Goal: Task Accomplishment & Management: Use online tool/utility

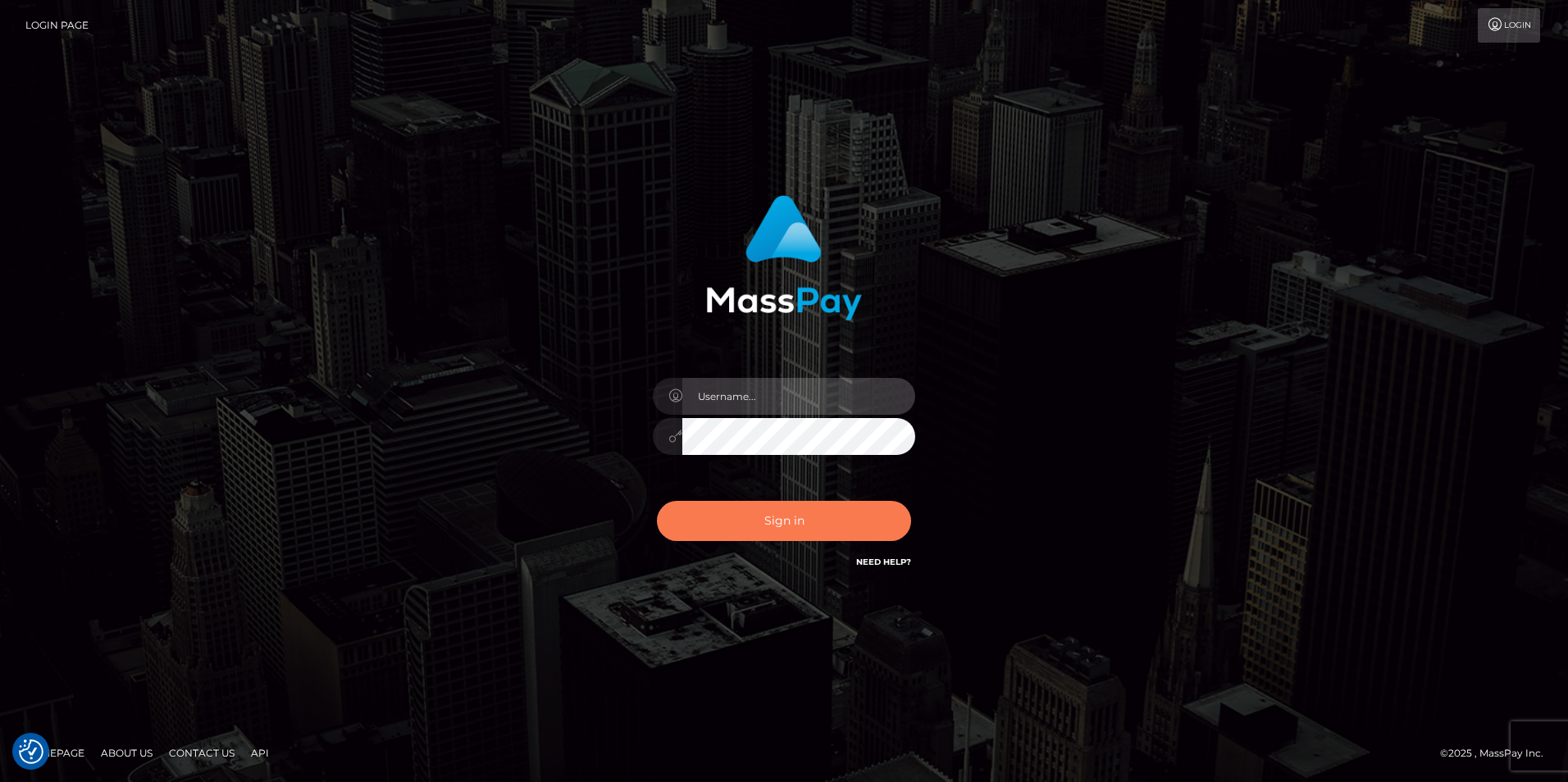
type input "india.of"
click at [764, 519] on button "Sign in" at bounding box center [784, 521] width 254 height 40
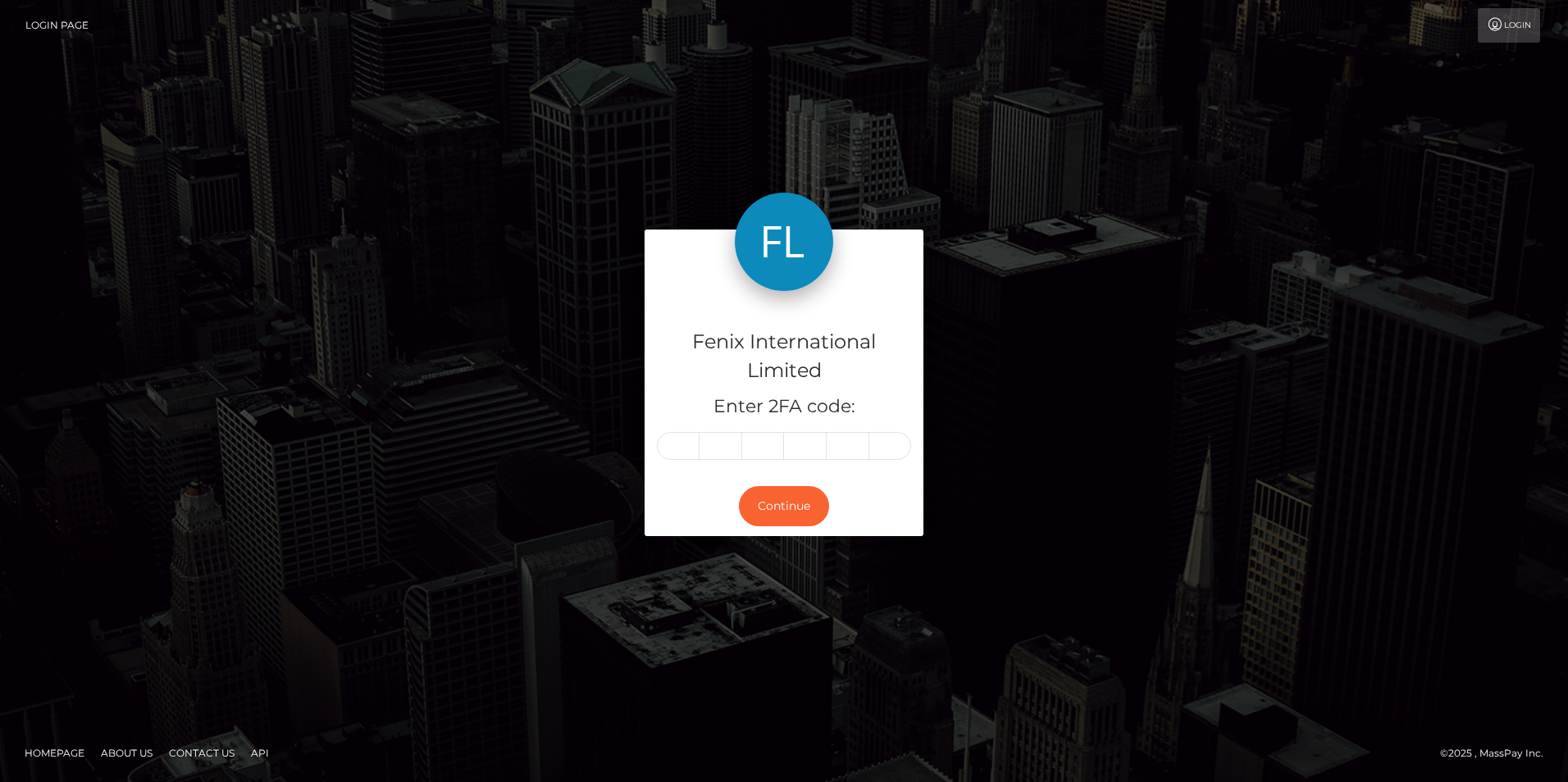
type input "0"
type input "6"
type input "5"
type input "9"
type input "4"
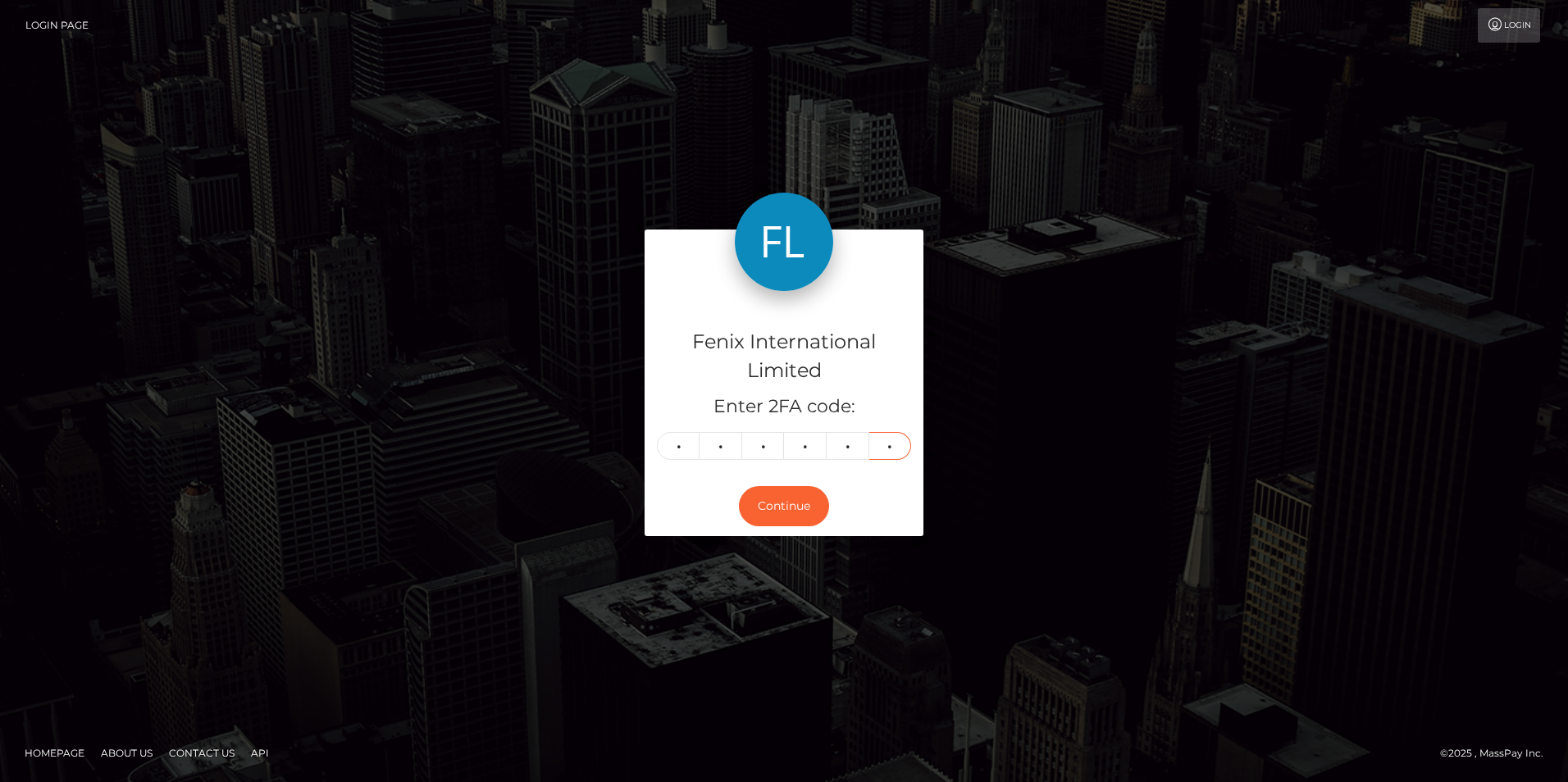
type input "5"
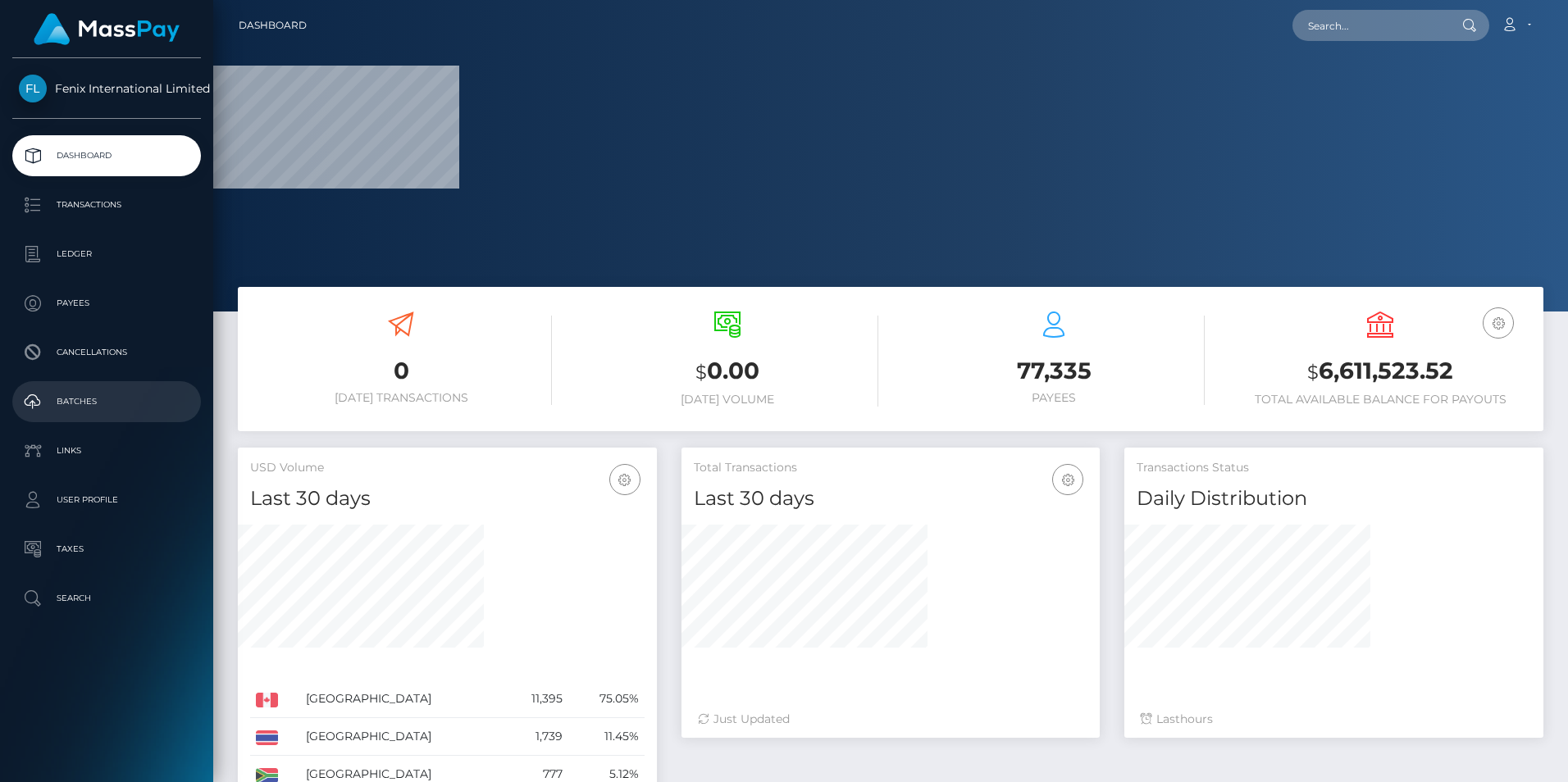
click at [109, 410] on p "Batches" at bounding box center [106, 402] width 175 height 24
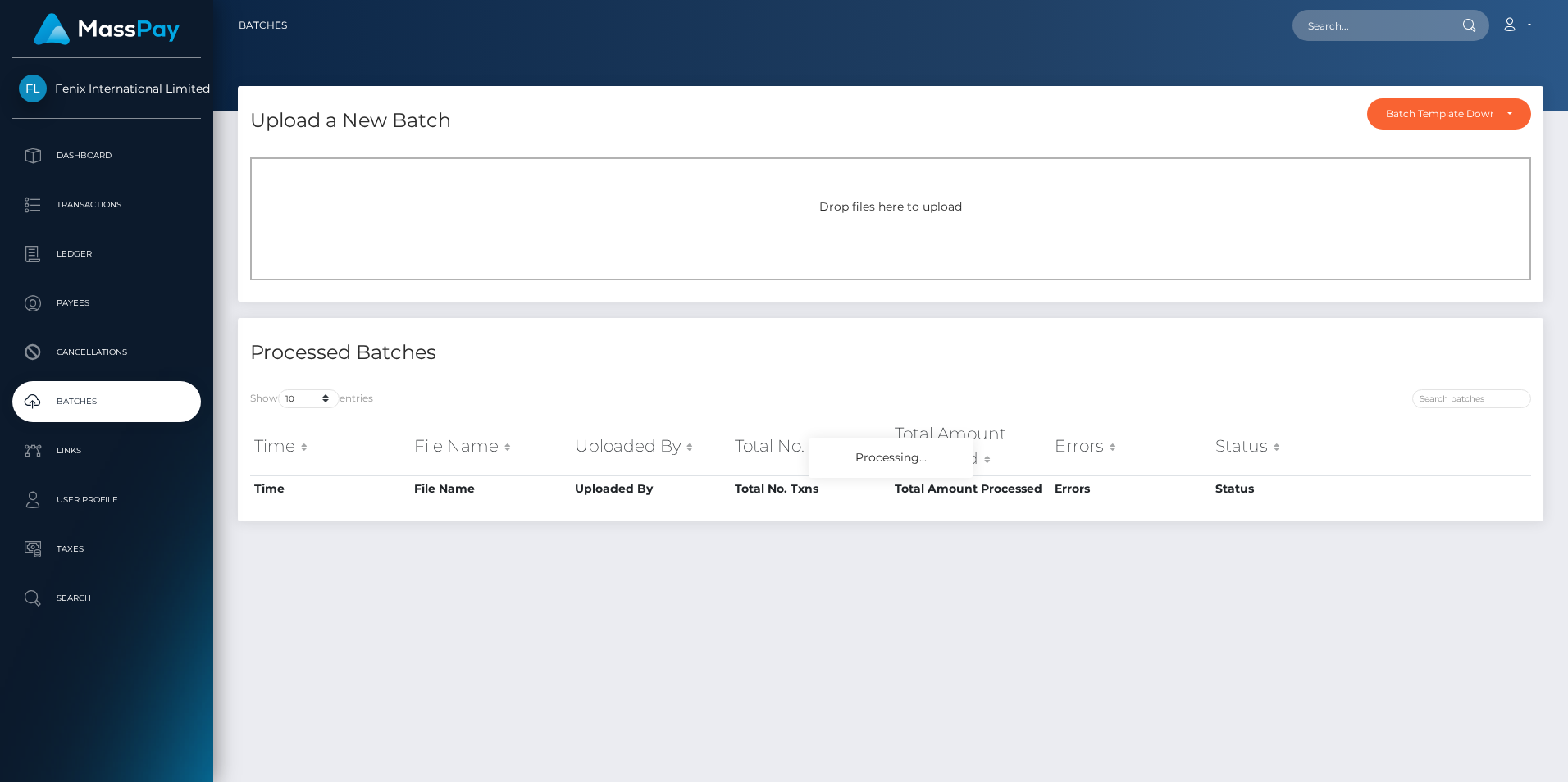
click at [389, 196] on div "Drop files here to upload" at bounding box center [890, 219] width 1281 height 123
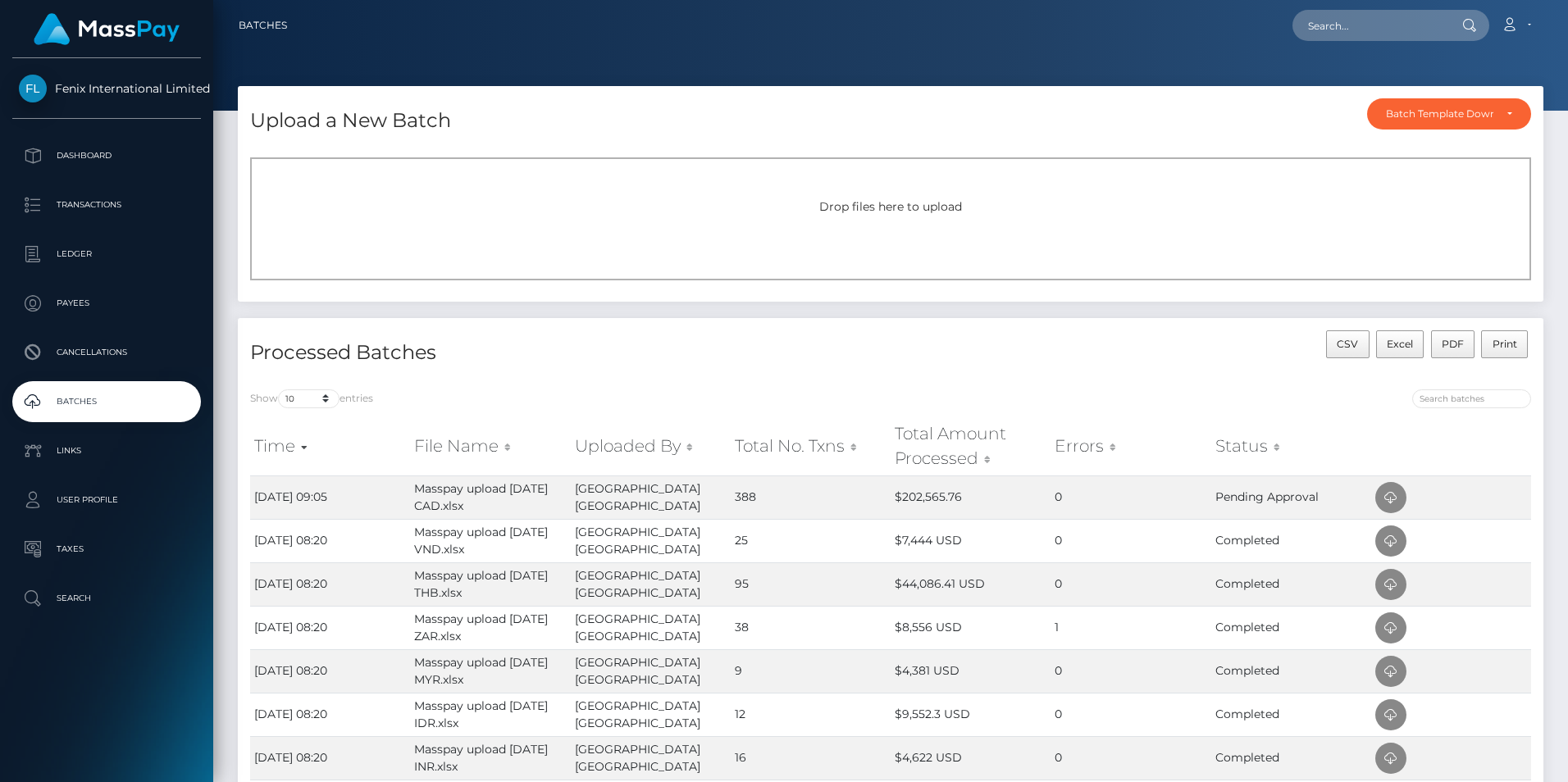
click at [842, 160] on div "Drop files here to upload" at bounding box center [890, 219] width 1281 height 123
click at [696, 199] on div "Drop files here to upload" at bounding box center [890, 207] width 1245 height 17
click at [861, 199] on div "Drop files here to upload" at bounding box center [890, 207] width 1245 height 17
click at [605, 180] on div "Drop files here to upload" at bounding box center [890, 219] width 1281 height 123
click at [718, 255] on div "Drop files here to upload" at bounding box center [890, 219] width 1281 height 123
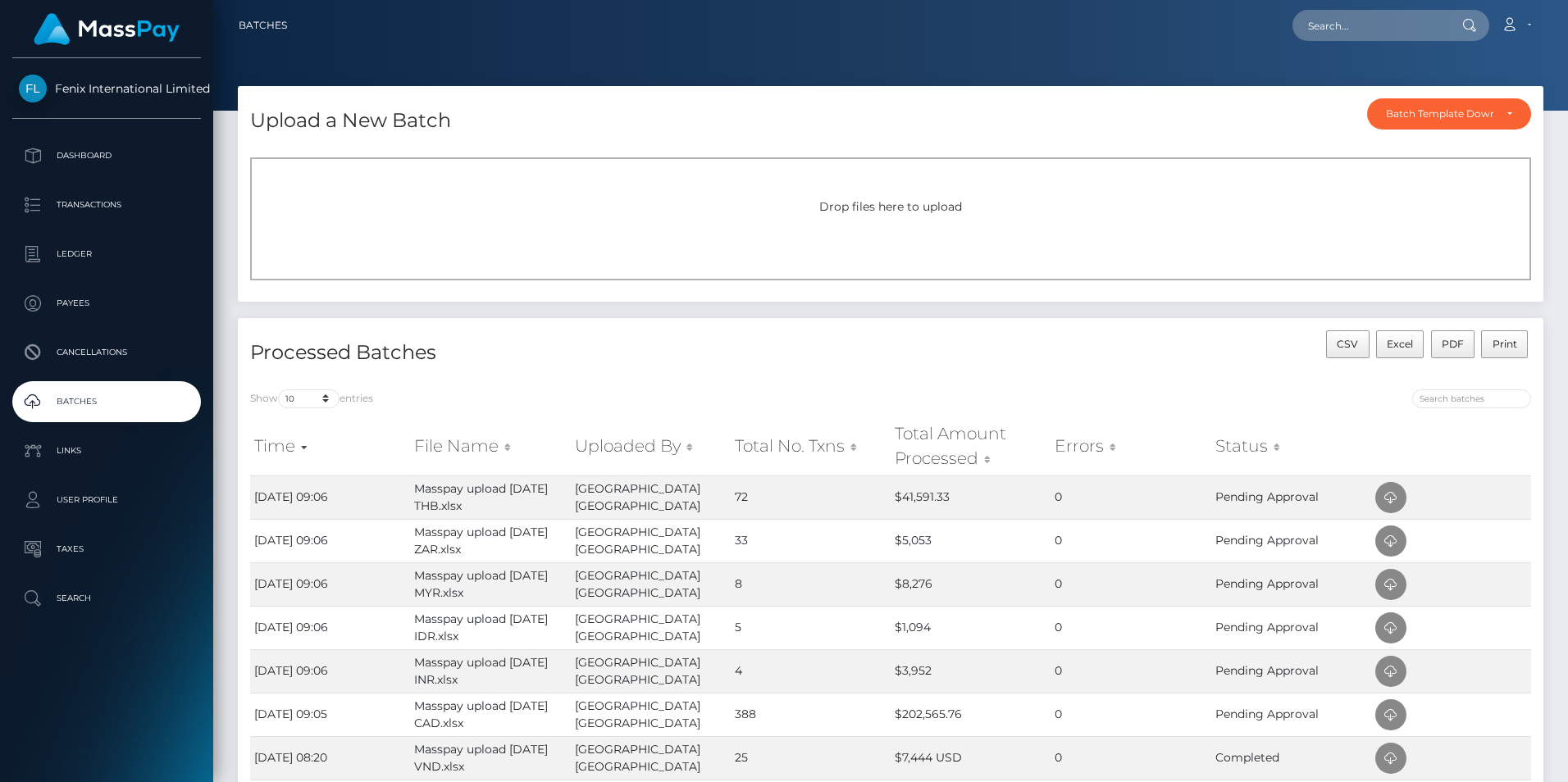
click at [721, 209] on div "Drop files here to upload" at bounding box center [890, 207] width 1245 height 17
click at [1460, 201] on div "Drop files here to upload" at bounding box center [890, 207] width 1245 height 17
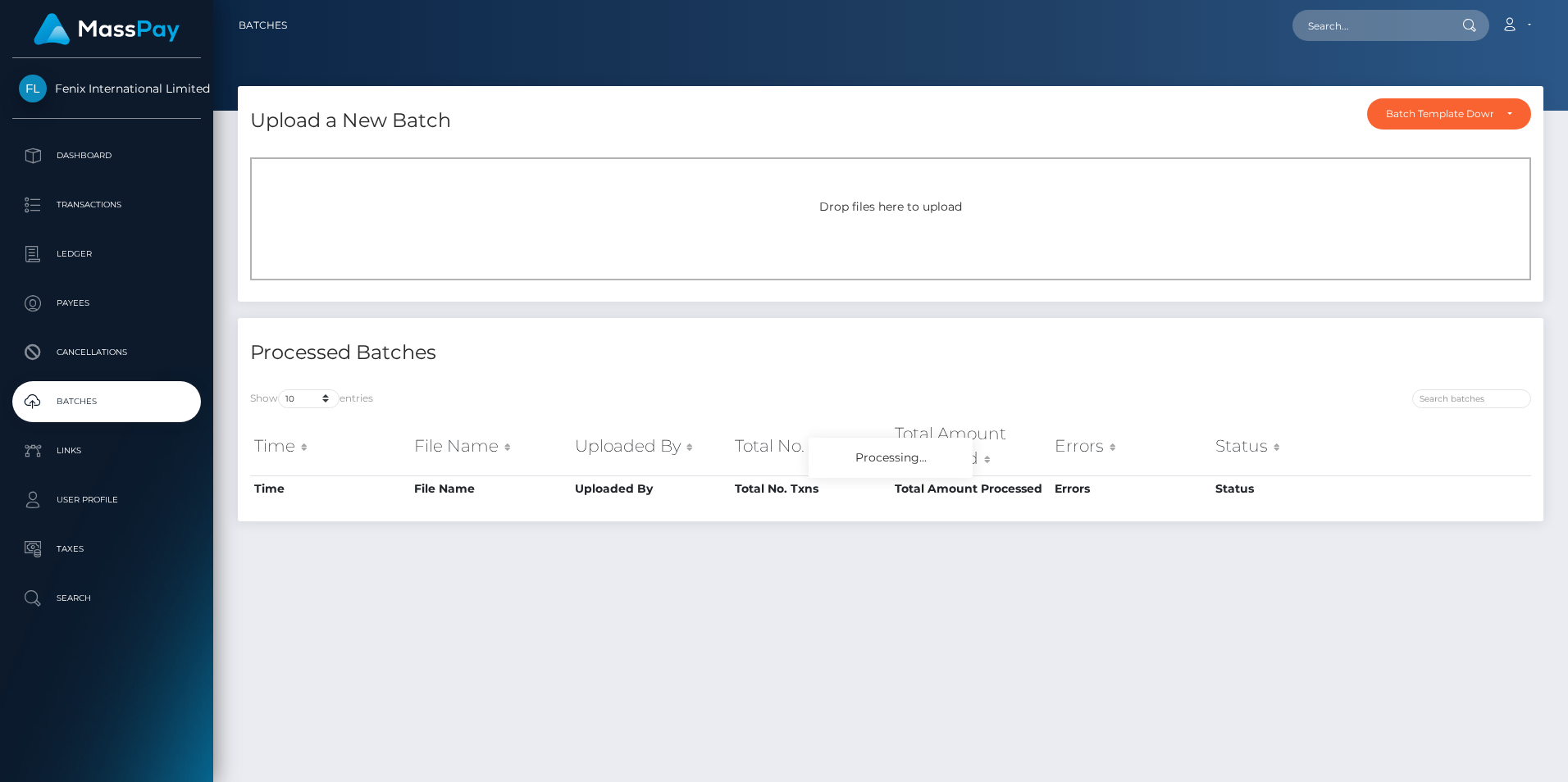
click at [605, 193] on div "Drop files here to upload" at bounding box center [890, 219] width 1281 height 123
click at [444, 199] on div "Drop files here to upload" at bounding box center [890, 207] width 1245 height 17
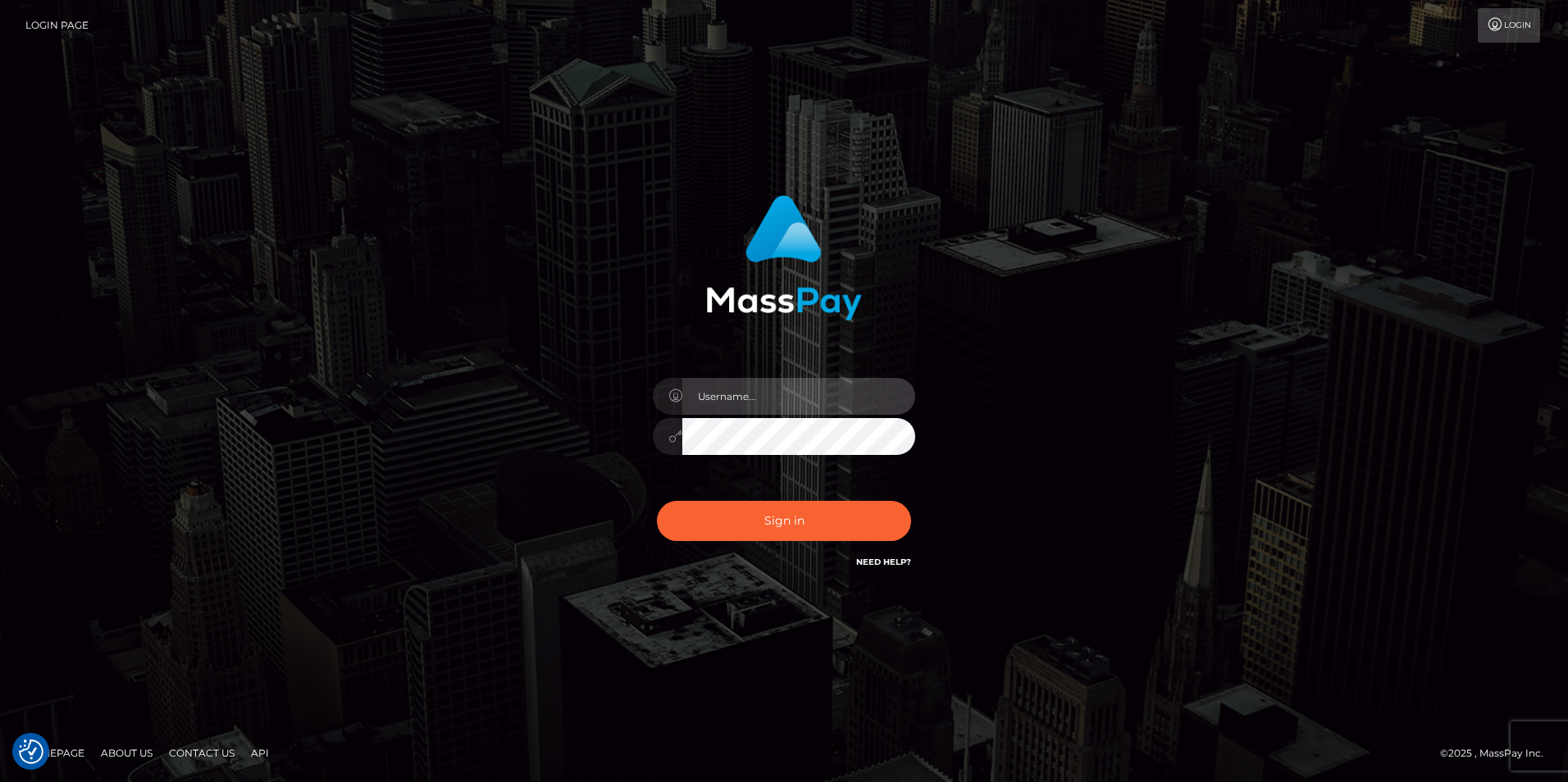
type input "india.of"
click at [1487, 210] on div "india.of Sign in" at bounding box center [784, 391] width 1568 height 663
